Goal: Transaction & Acquisition: Purchase product/service

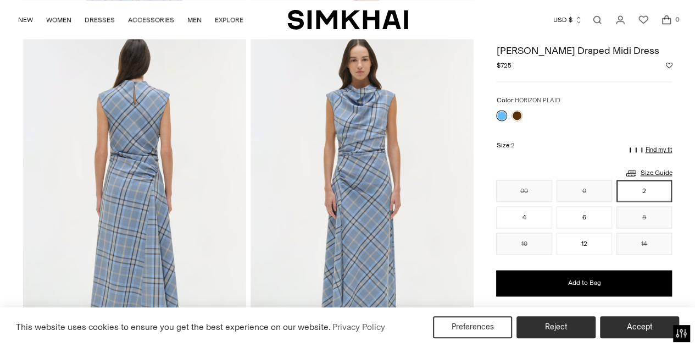
scroll to position [723, 0]
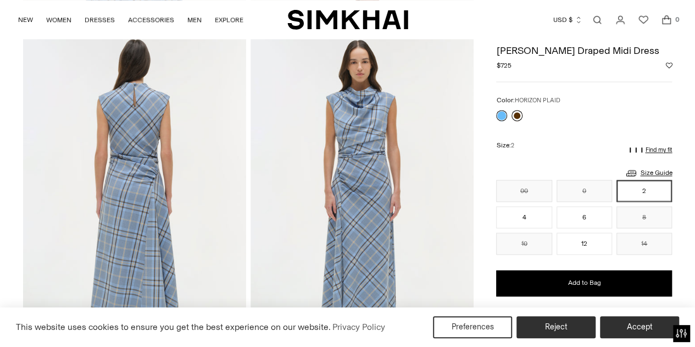
click at [520, 114] on link at bounding box center [517, 115] width 11 height 11
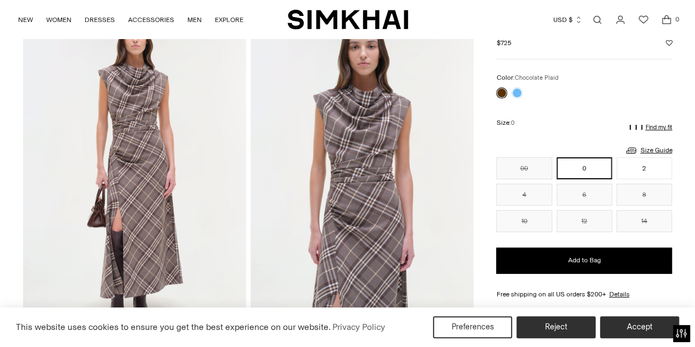
scroll to position [66, 0]
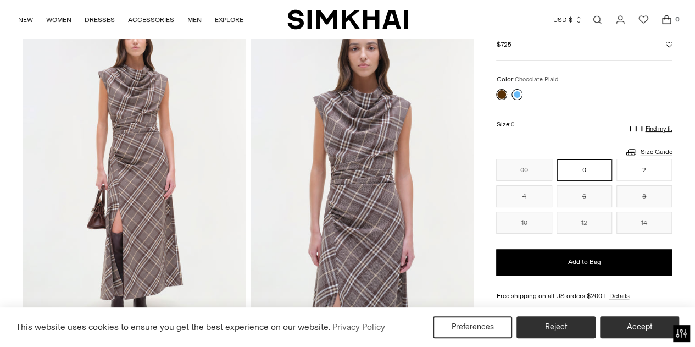
click at [520, 92] on link at bounding box center [517, 94] width 11 height 11
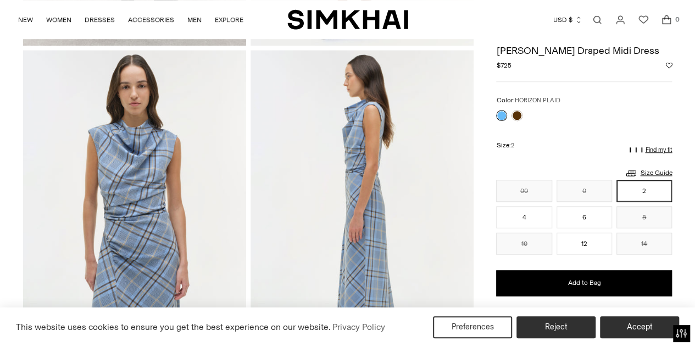
scroll to position [363, 0]
